Goal: Transaction & Acquisition: Purchase product/service

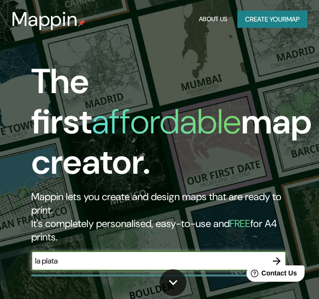
type input "la plata"
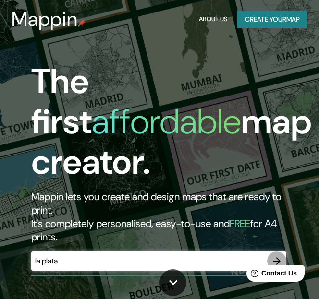
click at [274, 257] on icon "button" at bounding box center [277, 261] width 12 height 12
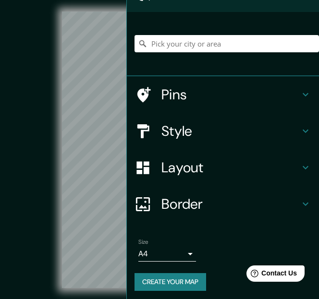
scroll to position [59, 0]
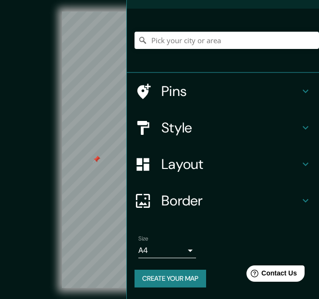
click at [179, 277] on button "Create your map" at bounding box center [169, 279] width 71 height 18
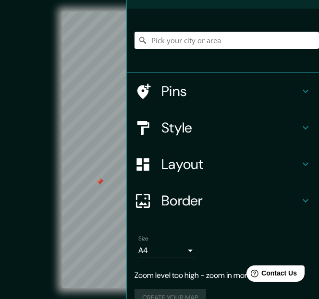
scroll to position [0, 3]
click at [186, 39] on input "Pick your city or area" at bounding box center [226, 40] width 184 height 17
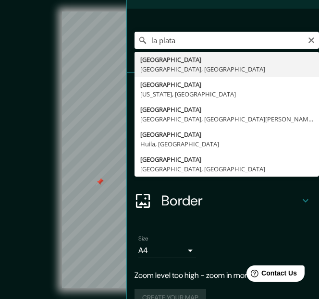
type input "[GEOGRAPHIC_DATA], [GEOGRAPHIC_DATA], [GEOGRAPHIC_DATA]"
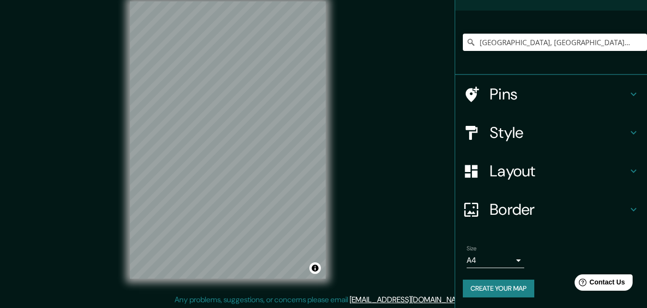
scroll to position [15, 0]
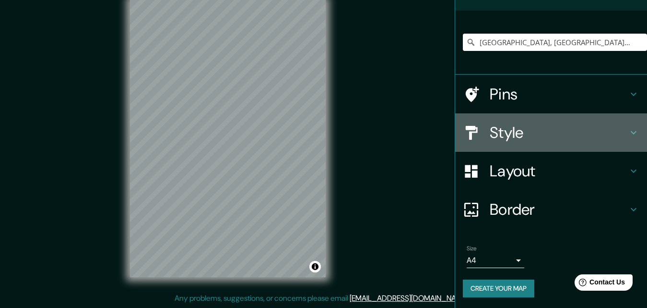
click at [318, 133] on h4 "Style" at bounding box center [559, 132] width 138 height 19
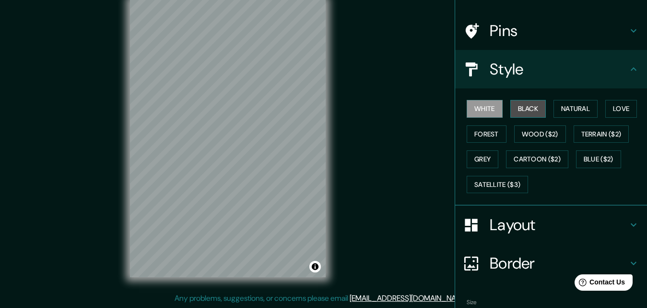
click at [318, 112] on button "Black" at bounding box center [528, 109] width 36 height 18
click at [318, 107] on div "White Black Natural Love Forest Wood ($2) Terrain ($2) Grey Cartoon ($2) Blue (…" at bounding box center [555, 146] width 184 height 101
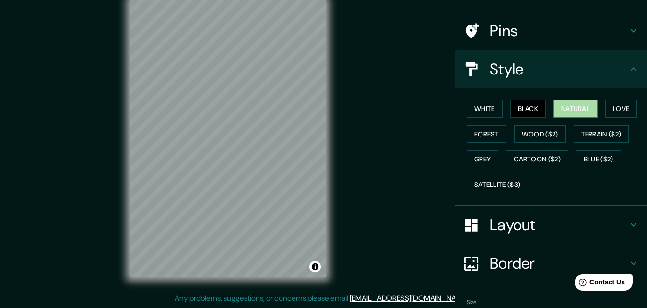
click at [318, 107] on button "Natural" at bounding box center [576, 109] width 44 height 18
click at [318, 114] on button "Love" at bounding box center [621, 109] width 32 height 18
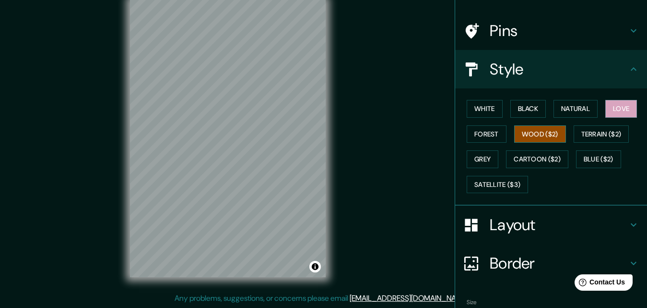
click at [318, 131] on button "Wood ($2)" at bounding box center [540, 134] width 52 height 18
click at [318, 131] on button "Forest" at bounding box center [487, 134] width 40 height 18
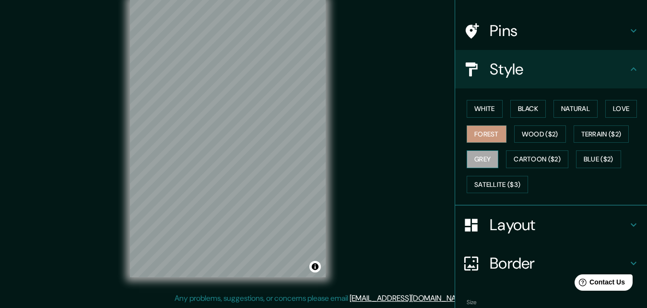
click at [318, 158] on button "Grey" at bounding box center [483, 159] width 32 height 18
click at [318, 107] on button "Natural" at bounding box center [576, 109] width 44 height 18
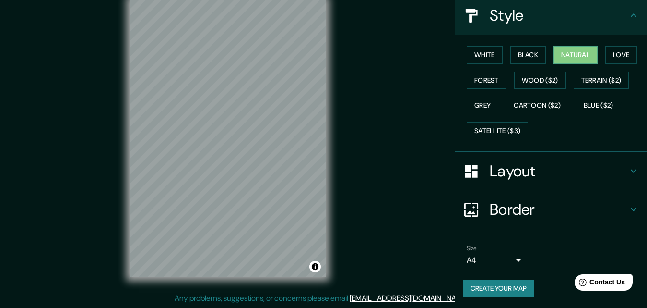
scroll to position [113, 0]
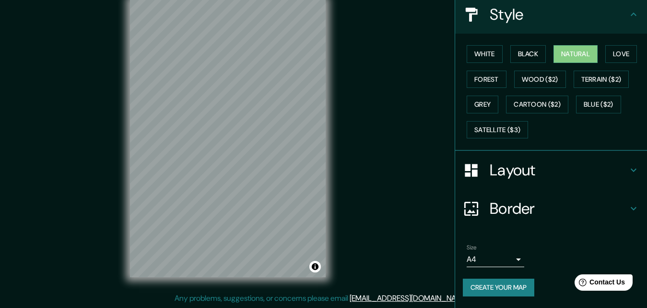
click at [318, 172] on h4 "Layout" at bounding box center [559, 169] width 138 height 19
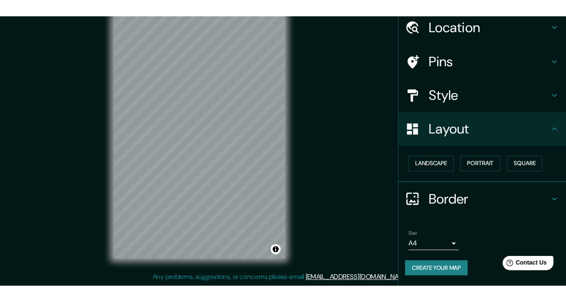
scroll to position [37, 0]
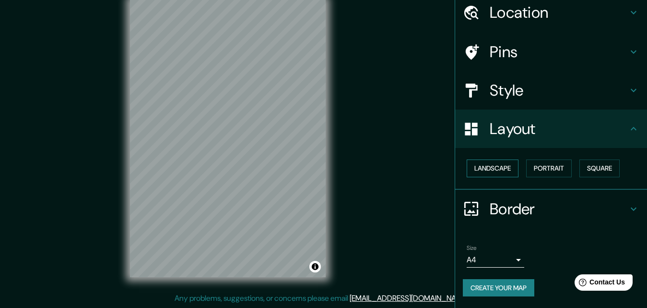
click at [318, 170] on button "Landscape" at bounding box center [493, 168] width 52 height 18
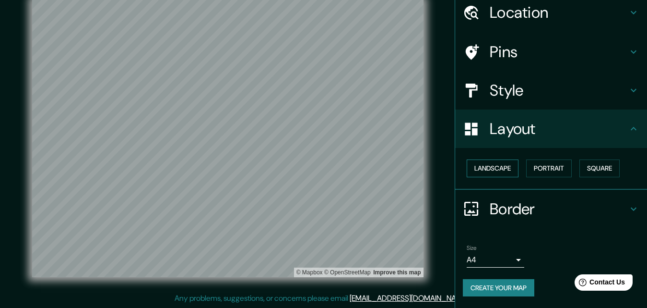
click at [318, 170] on button "Landscape" at bounding box center [493, 168] width 52 height 18
click at [318, 172] on button "Portrait" at bounding box center [549, 168] width 46 height 18
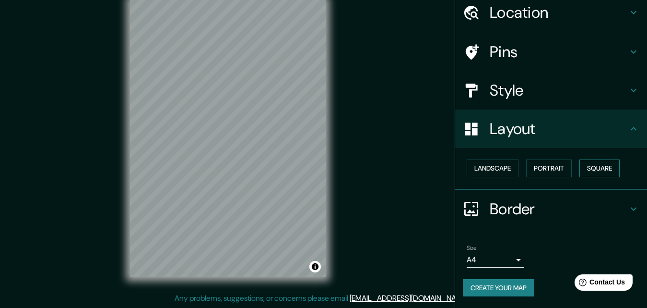
click at [318, 171] on button "Square" at bounding box center [600, 168] width 40 height 18
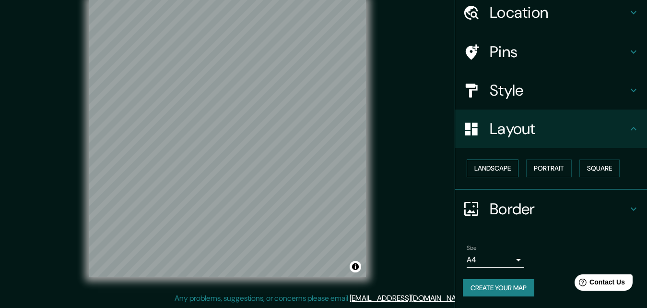
click at [318, 169] on button "Landscape" at bounding box center [493, 168] width 52 height 18
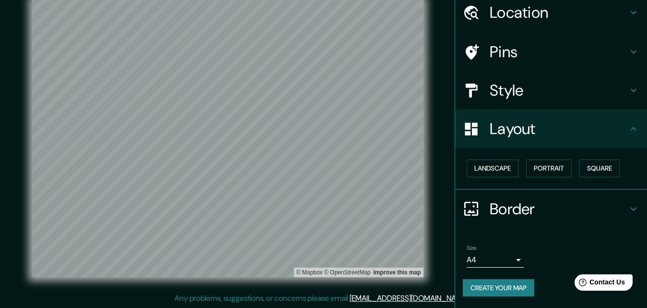
click at [318, 283] on button "Create your map" at bounding box center [498, 288] width 71 height 18
click at [318, 290] on button "Create your map" at bounding box center [498, 288] width 71 height 18
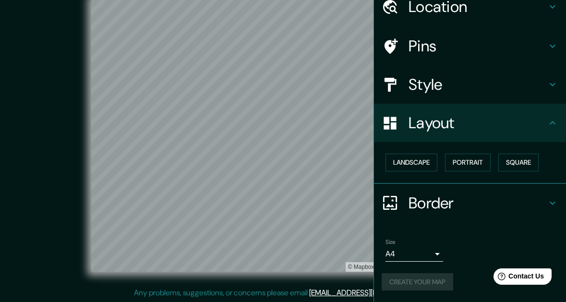
scroll to position [16, 0]
drag, startPoint x: 429, startPoint y: 224, endPoint x: 398, endPoint y: 212, distance: 33.6
click at [318, 213] on ul "Location [GEOGRAPHIC_DATA], [GEOGRAPHIC_DATA], [GEOGRAPHIC_DATA] Pins Style Lay…" at bounding box center [470, 145] width 192 height 314
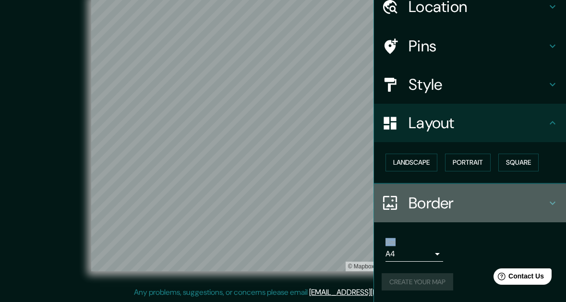
drag, startPoint x: 497, startPoint y: 197, endPoint x: 458, endPoint y: 187, distance: 40.5
click at [318, 187] on div "Border" at bounding box center [470, 203] width 192 height 38
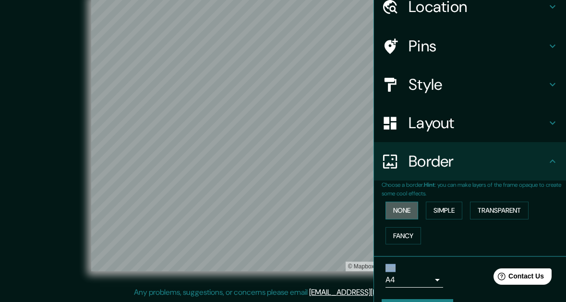
click at [318, 208] on button "None" at bounding box center [401, 210] width 33 height 18
click at [318, 210] on button "Simple" at bounding box center [444, 210] width 36 height 18
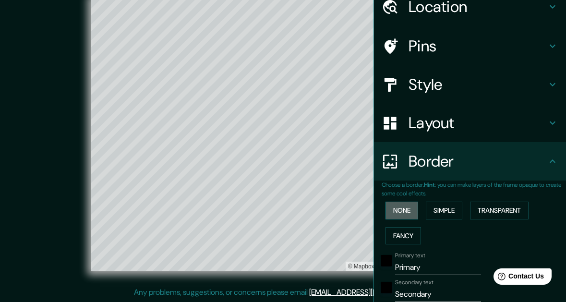
click at [318, 210] on button "None" at bounding box center [401, 210] width 33 height 18
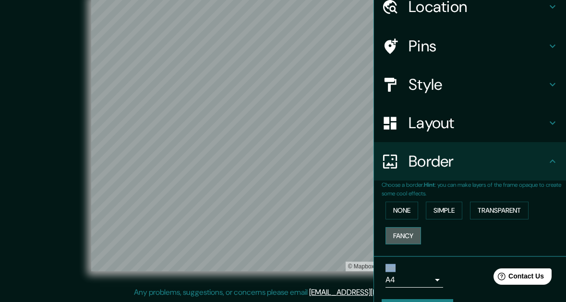
click at [318, 227] on button "Fancy" at bounding box center [403, 236] width 36 height 18
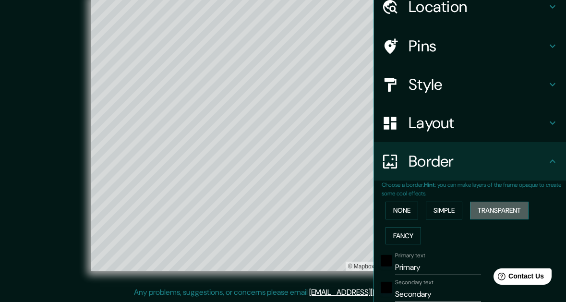
click at [318, 210] on button "Transparent" at bounding box center [499, 210] width 59 height 18
click at [318, 209] on button "None" at bounding box center [401, 210] width 33 height 18
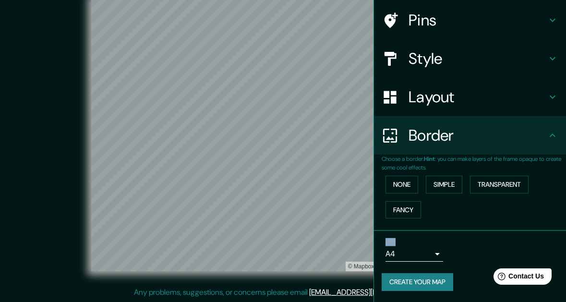
scroll to position [70, 0]
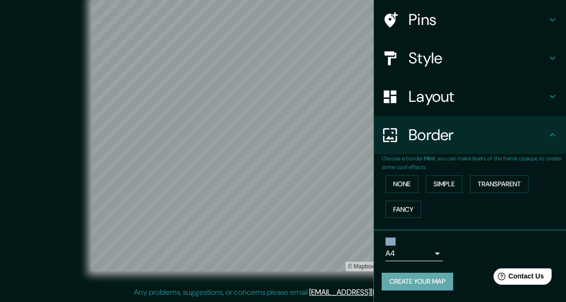
click at [318, 287] on button "Create your map" at bounding box center [416, 281] width 71 height 18
